Goal: Information Seeking & Learning: Learn about a topic

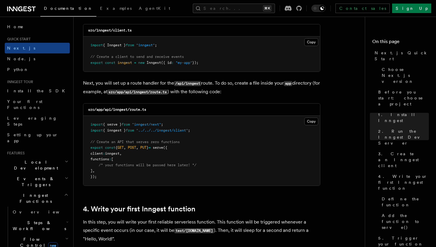
click at [157, 15] on div "Documentation Examples AgentKit Search... ⌘K Contact sales Sign Up" at bounding box center [218, 8] width 436 height 17
click at [31, 11] on icon at bounding box center [21, 8] width 28 height 7
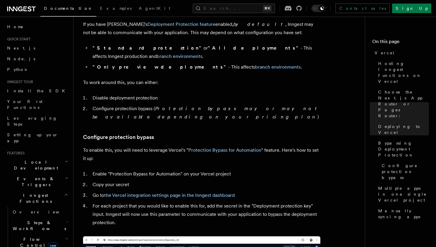
scroll to position [442, 0]
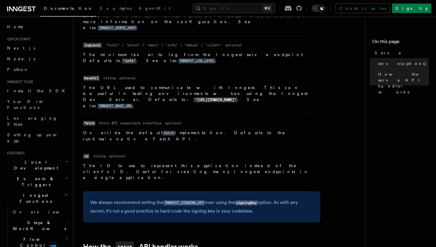
scroll to position [440, 0]
